Goal: Task Accomplishment & Management: Manage account settings

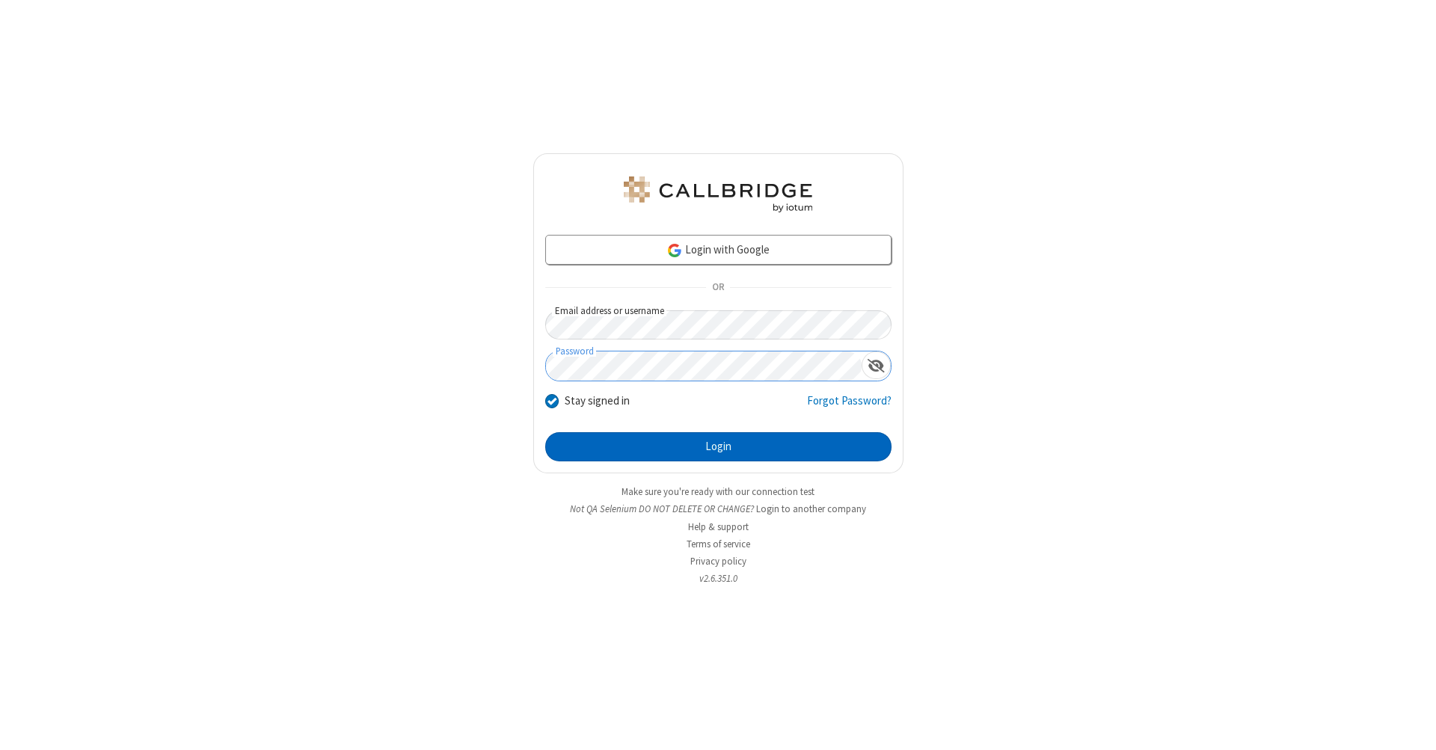
click at [718, 447] on button "Login" at bounding box center [718, 447] width 346 height 30
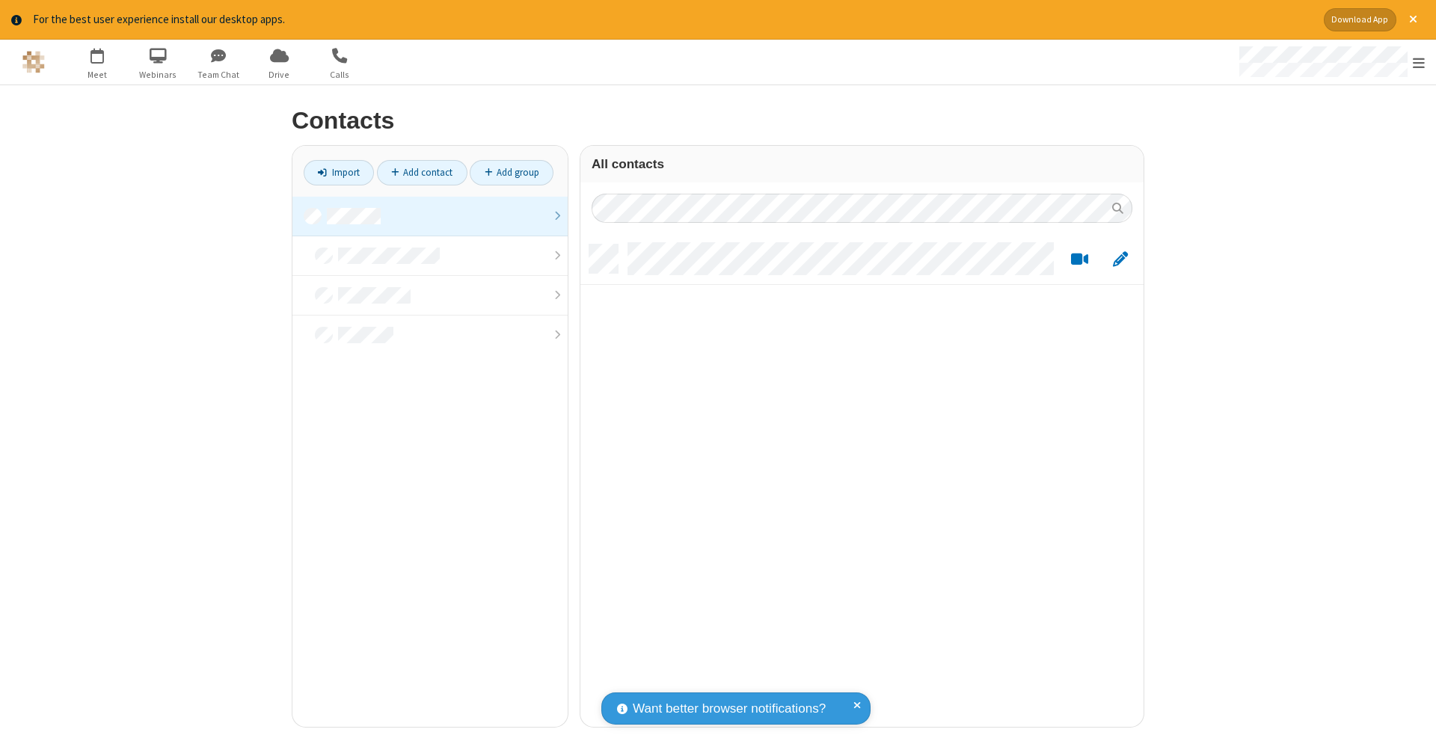
click at [430, 215] on link at bounding box center [429, 217] width 275 height 40
click at [422, 172] on link "Add contact" at bounding box center [422, 172] width 90 height 25
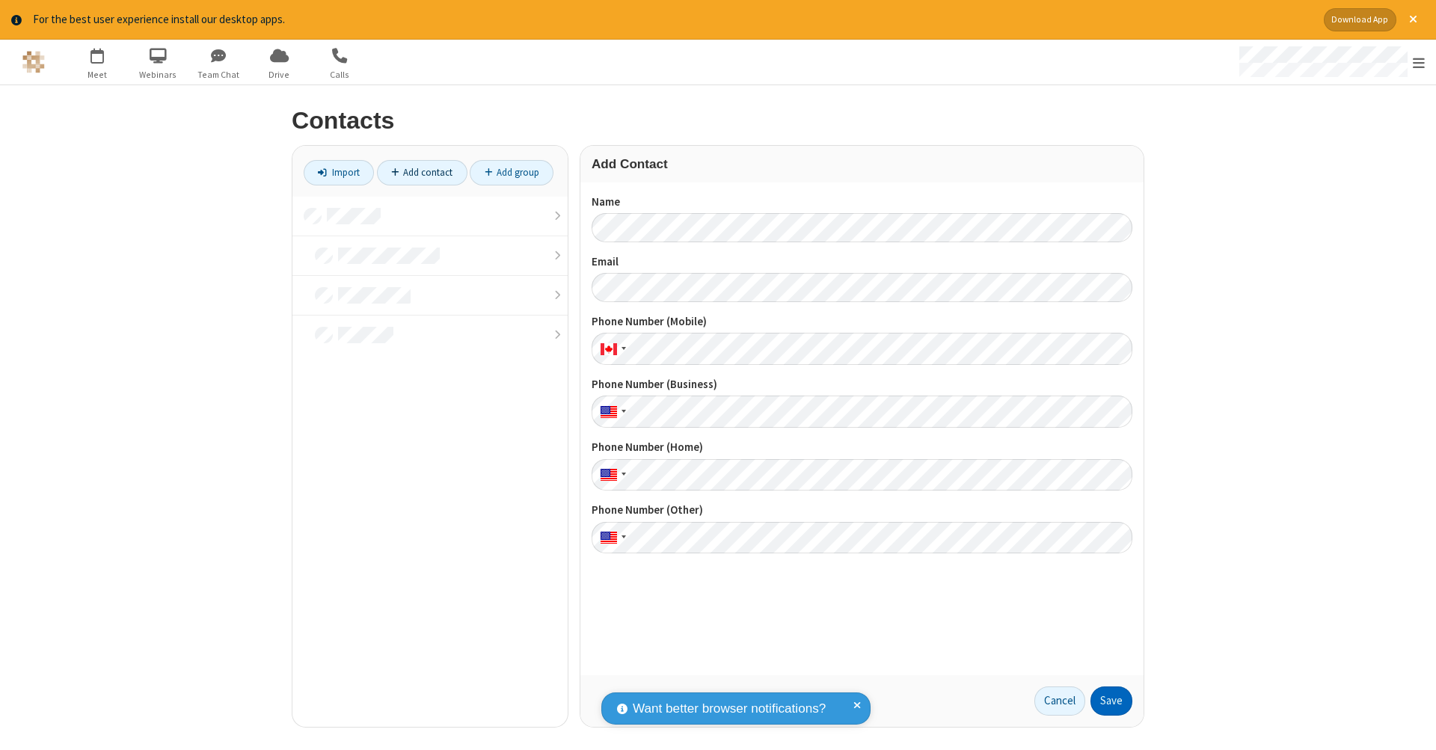
click at [1111, 701] on button "Save" at bounding box center [1111, 701] width 42 height 30
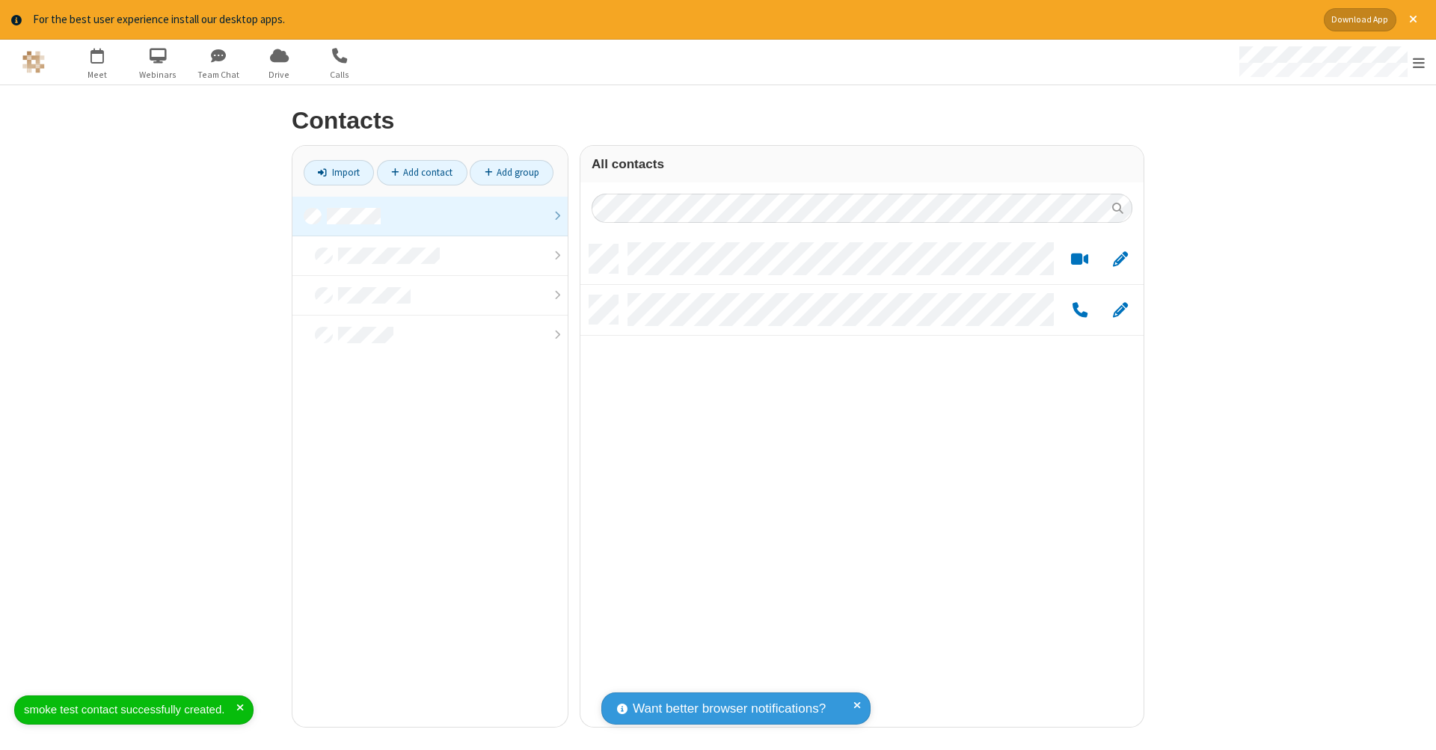
scroll to position [482, 552]
click at [422, 172] on link "Add contact" at bounding box center [422, 172] width 90 height 25
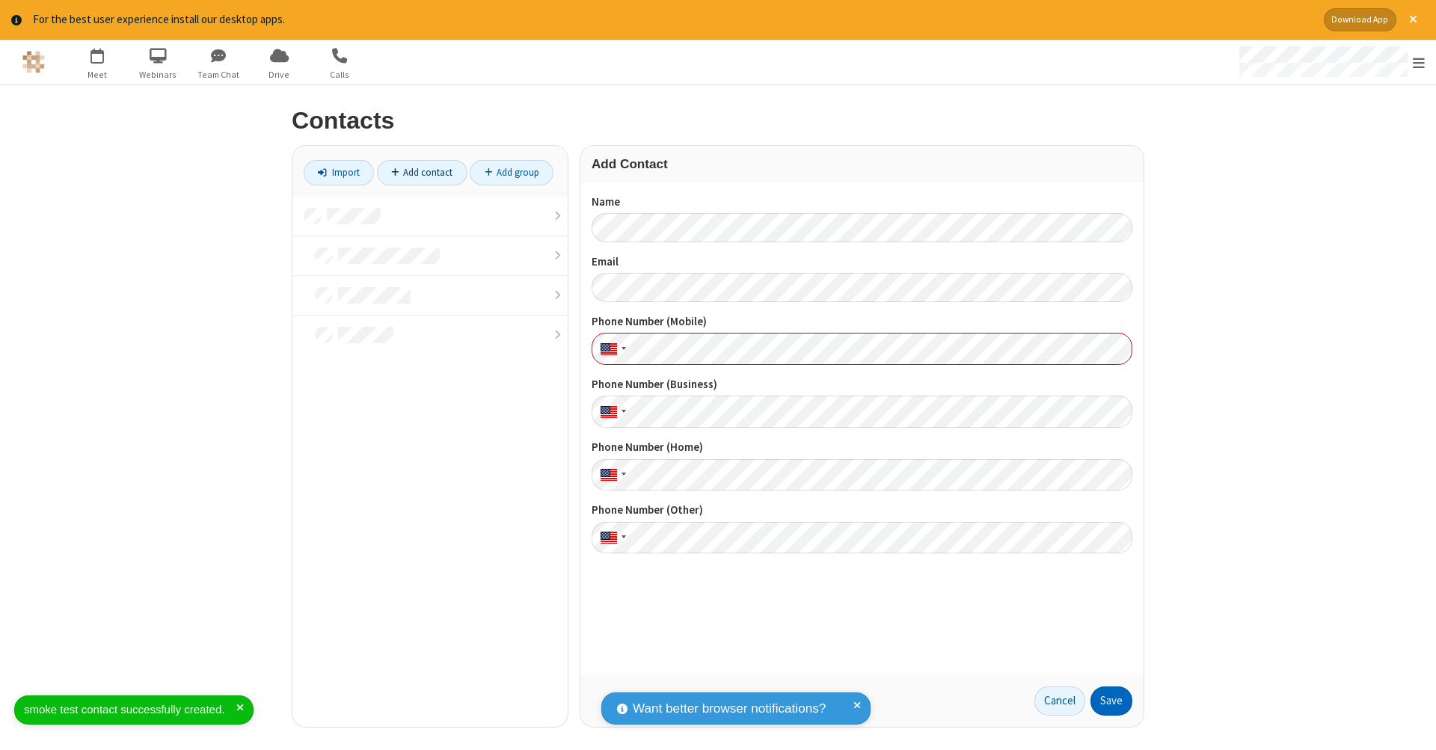
click at [1111, 701] on button "Save" at bounding box center [1111, 701] width 42 height 30
